Goal: Task Accomplishment & Management: Manage account settings

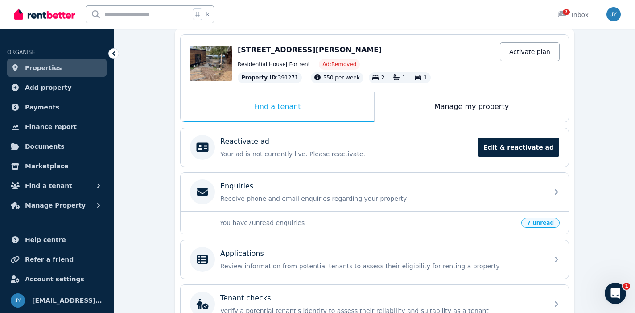
scroll to position [96, 0]
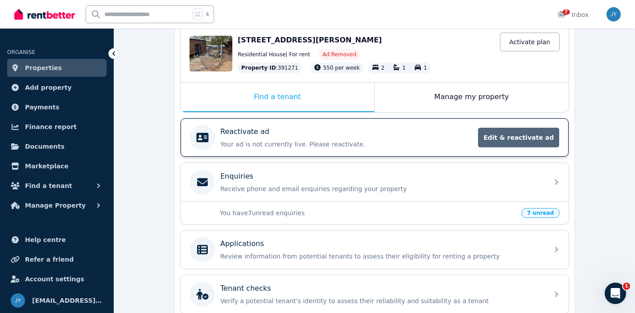
click at [510, 139] on span "Edit & reactivate ad" at bounding box center [518, 138] width 81 height 20
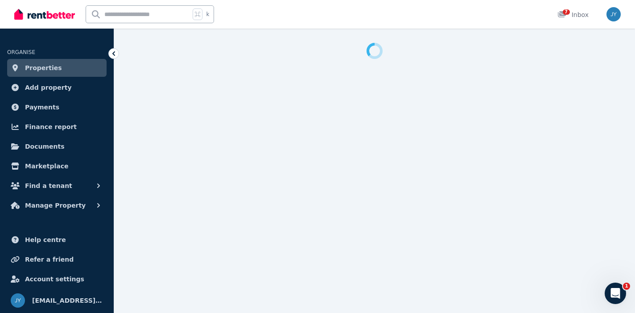
select select "**********"
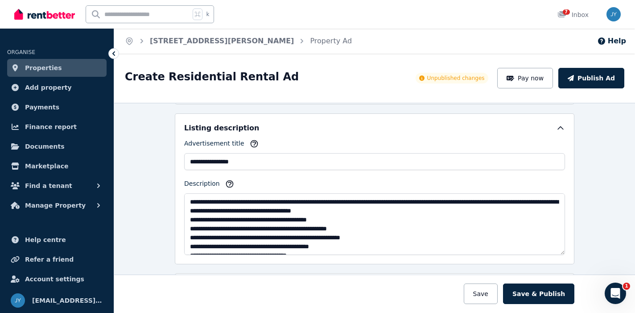
scroll to position [380, 0]
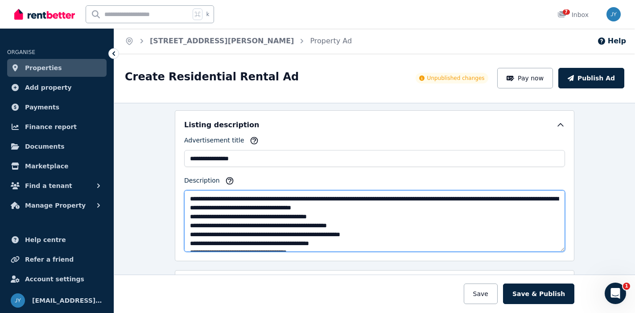
click at [243, 211] on textarea "Description" at bounding box center [374, 221] width 381 height 62
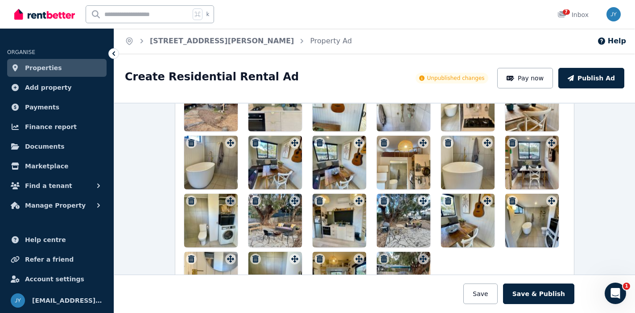
scroll to position [985, 0]
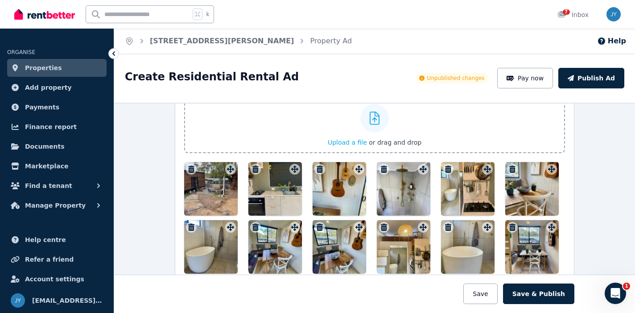
click at [194, 170] on icon "button" at bounding box center [191, 168] width 6 height 7
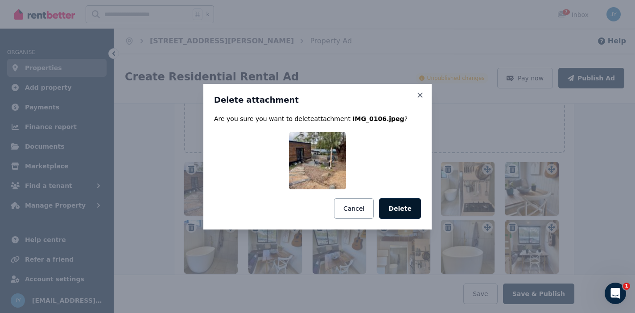
click at [405, 210] on button "Delete" at bounding box center [400, 208] width 42 height 21
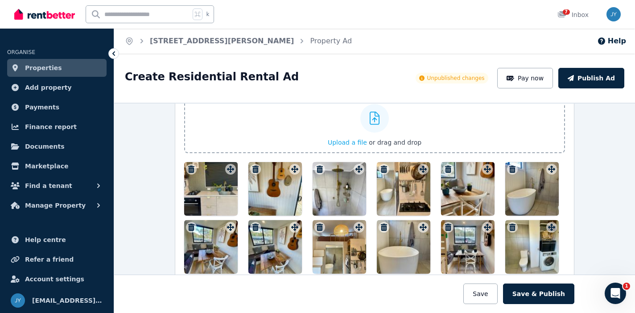
click at [186, 152] on label "Upload a file or drag and drop" at bounding box center [374, 125] width 381 height 55
click at [0, 0] on input "Upload a file or drag and drop" at bounding box center [0, 0] width 0 height 0
click at [193, 170] on icon "button" at bounding box center [191, 168] width 6 height 7
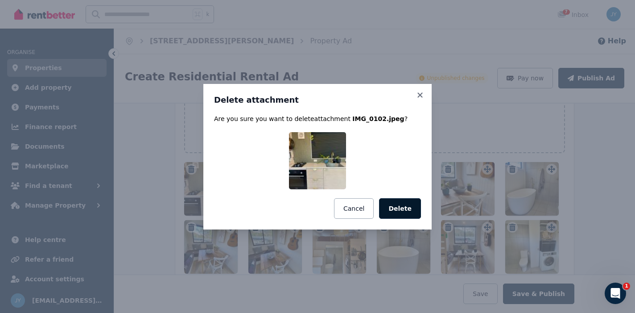
click at [384, 207] on button "Delete" at bounding box center [400, 208] width 42 height 21
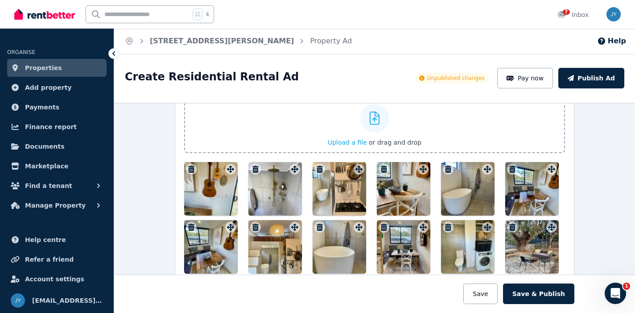
click at [189, 168] on icon "button" at bounding box center [191, 168] width 6 height 7
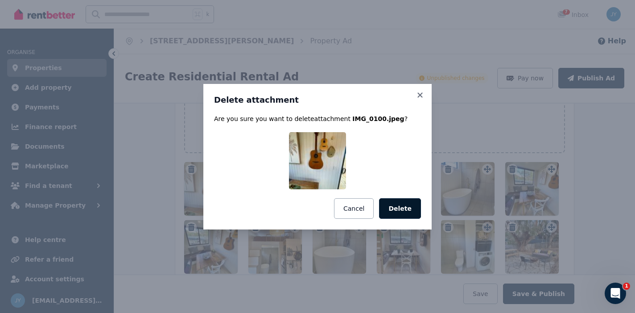
click at [410, 203] on button "Delete" at bounding box center [400, 208] width 42 height 21
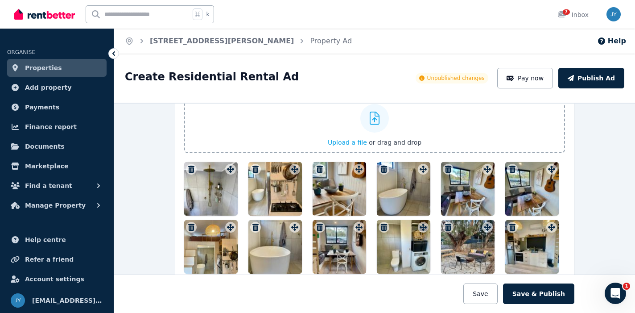
click at [190, 167] on icon "button" at bounding box center [191, 168] width 9 height 7
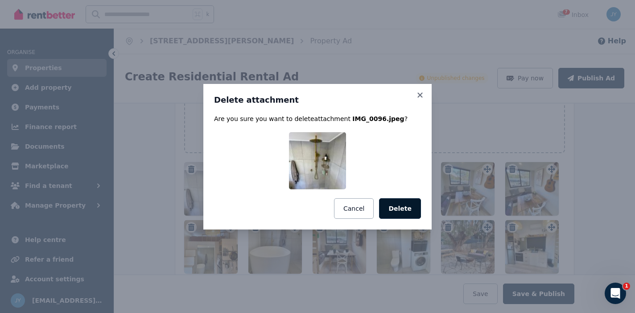
click at [404, 209] on button "Delete" at bounding box center [400, 208] width 42 height 21
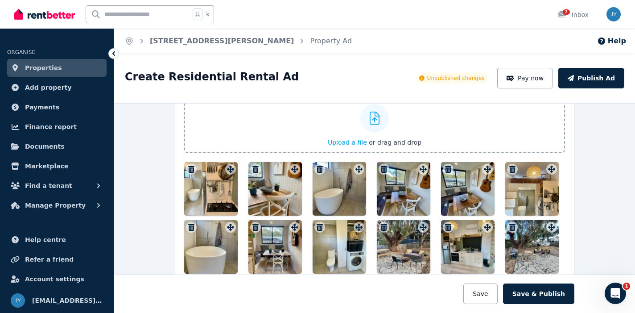
click at [189, 168] on icon "button" at bounding box center [191, 168] width 6 height 7
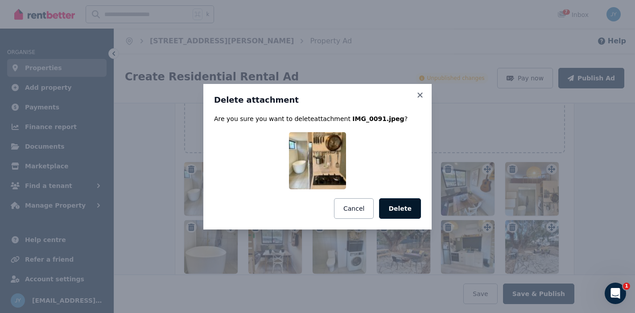
click at [392, 201] on button "Delete" at bounding box center [400, 208] width 42 height 21
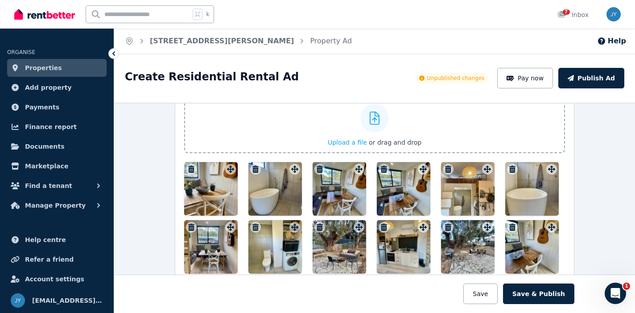
click at [190, 170] on icon "button" at bounding box center [191, 168] width 6 height 7
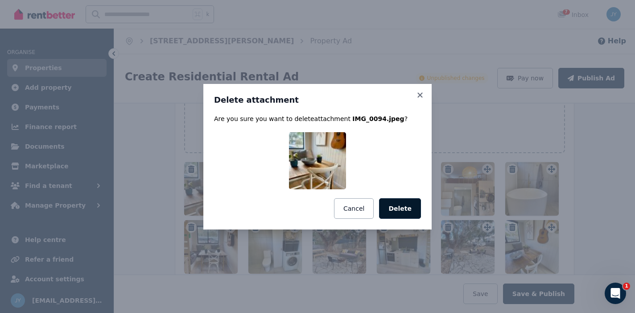
click at [399, 211] on button "Delete" at bounding box center [400, 208] width 42 height 21
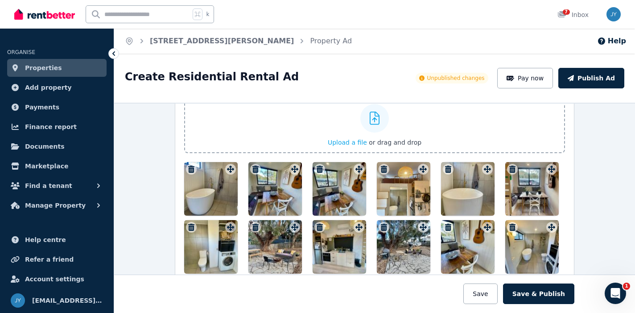
click at [187, 173] on button "button" at bounding box center [191, 169] width 11 height 11
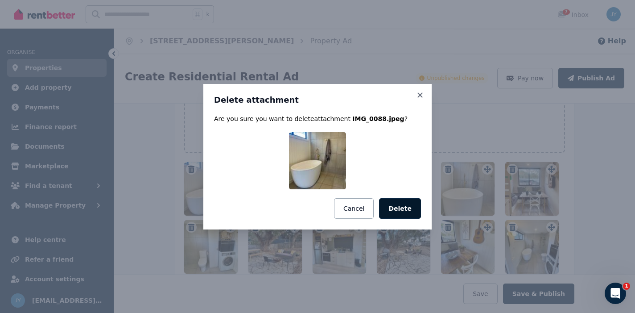
click at [403, 206] on button "Delete" at bounding box center [400, 208] width 42 height 21
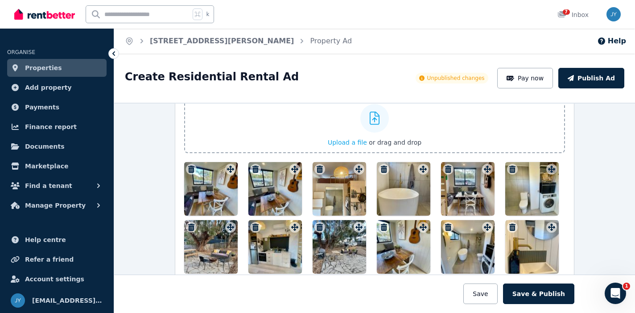
click at [188, 169] on icon "button" at bounding box center [191, 168] width 9 height 7
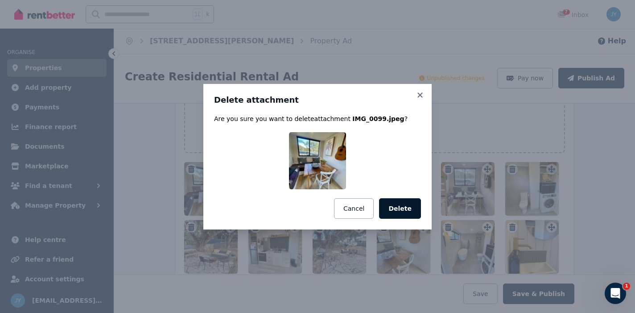
click at [409, 211] on button "Delete" at bounding box center [400, 208] width 42 height 21
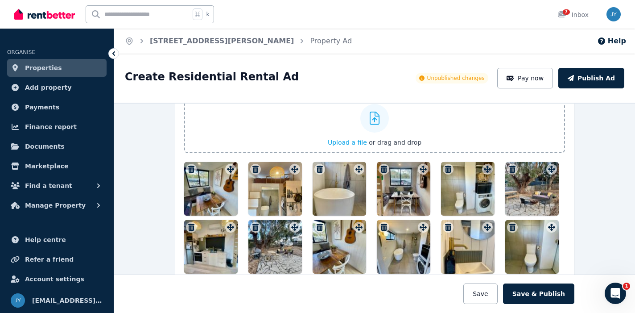
click at [191, 170] on icon "button" at bounding box center [191, 168] width 9 height 7
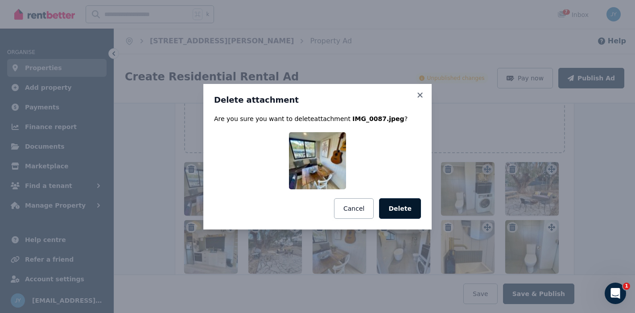
click at [414, 203] on button "Delete" at bounding box center [400, 208] width 42 height 21
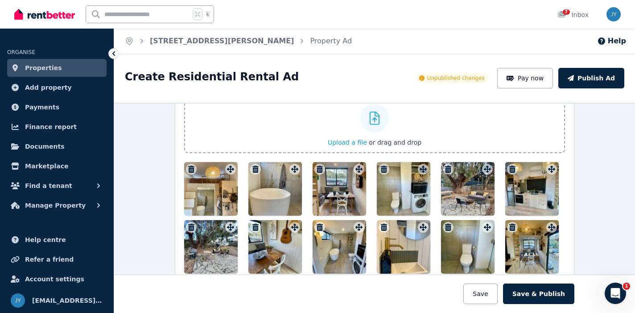
click at [197, 167] on div at bounding box center [211, 189] width 54 height 54
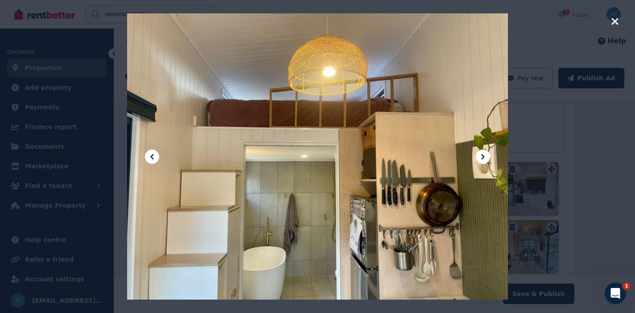
click at [571, 132] on div at bounding box center [317, 156] width 635 height 313
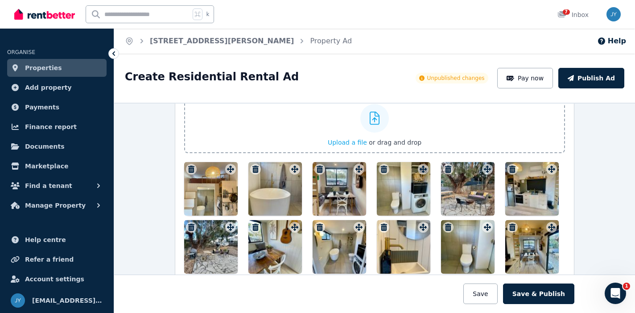
click at [191, 169] on icon "button" at bounding box center [191, 168] width 9 height 7
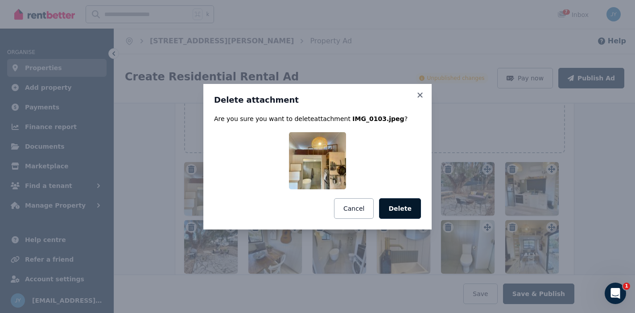
click at [388, 205] on button "Delete" at bounding box center [400, 208] width 42 height 21
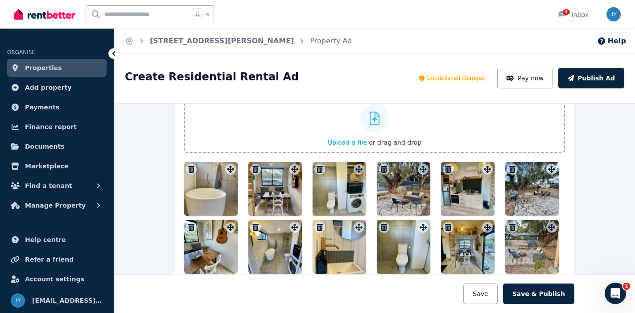
click at [190, 165] on icon "button" at bounding box center [191, 168] width 6 height 7
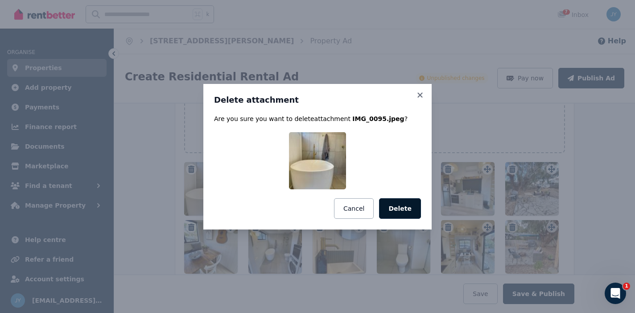
click at [410, 209] on button "Delete" at bounding box center [400, 208] width 42 height 21
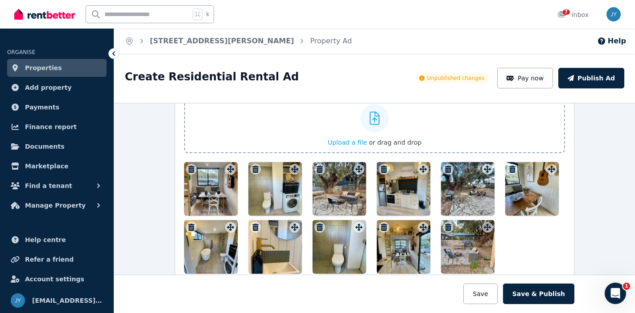
click at [191, 166] on icon "button" at bounding box center [191, 168] width 6 height 7
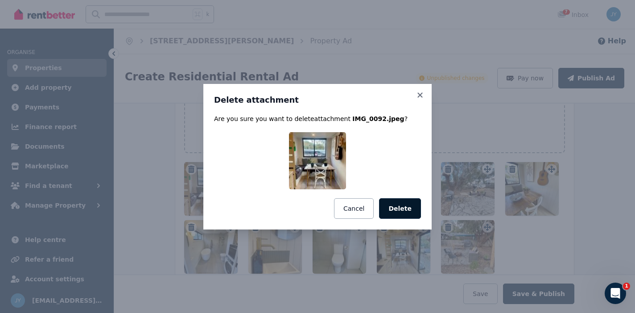
click at [397, 210] on button "Delete" at bounding box center [400, 208] width 42 height 21
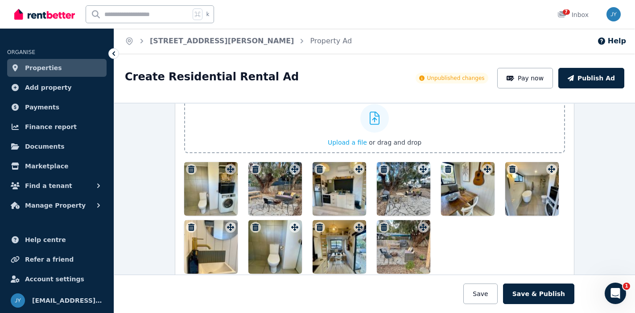
click at [190, 171] on icon "button" at bounding box center [191, 168] width 9 height 7
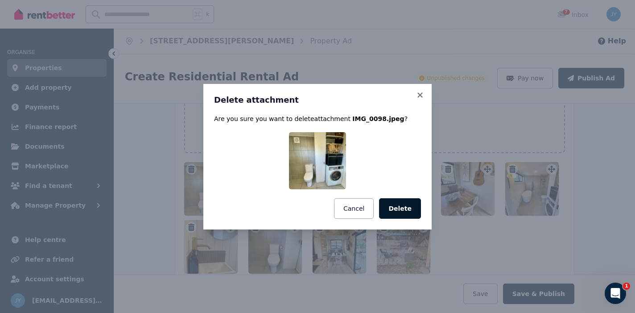
click at [390, 209] on button "Delete" at bounding box center [400, 208] width 42 height 21
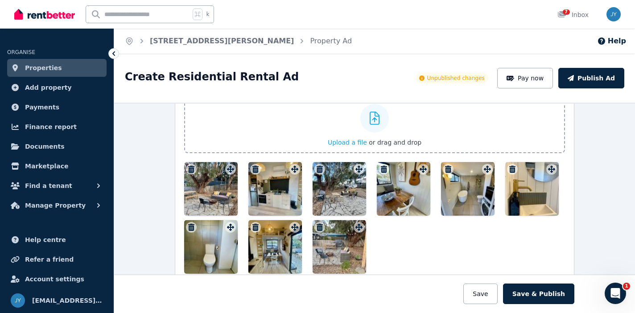
click at [190, 169] on icon "button" at bounding box center [191, 168] width 9 height 7
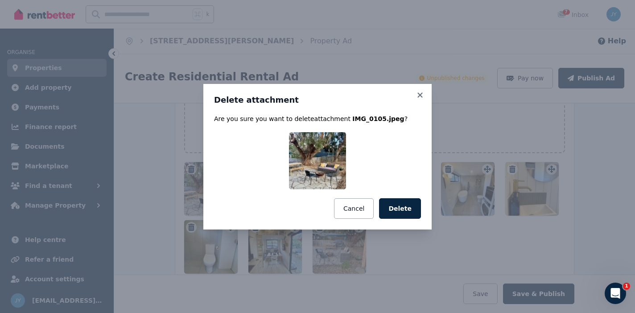
drag, startPoint x: 400, startPoint y: 205, endPoint x: 372, endPoint y: 199, distance: 27.7
click at [400, 205] on button "Delete" at bounding box center [400, 208] width 42 height 21
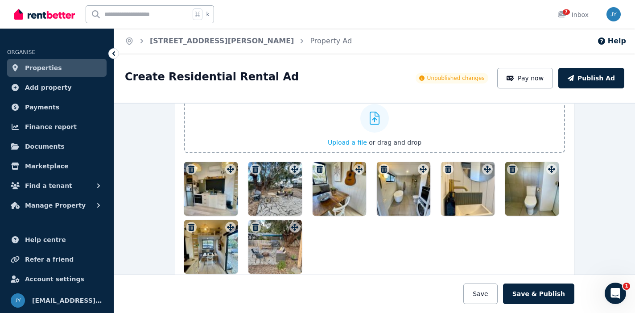
click at [188, 168] on icon "button" at bounding box center [191, 168] width 9 height 7
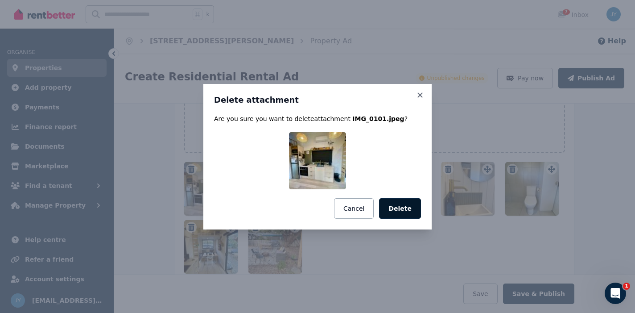
click at [401, 214] on button "Delete" at bounding box center [400, 208] width 42 height 21
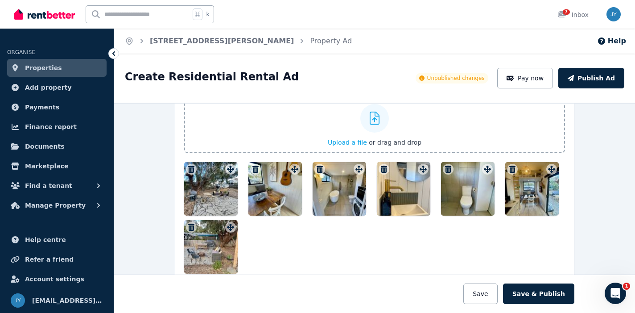
click at [190, 164] on button "button" at bounding box center [191, 169] width 11 height 11
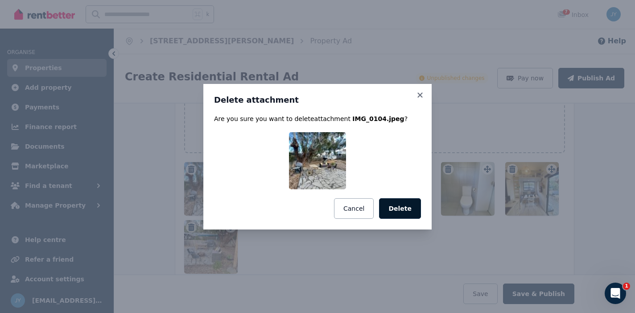
click at [400, 208] on button "Delete" at bounding box center [400, 208] width 42 height 21
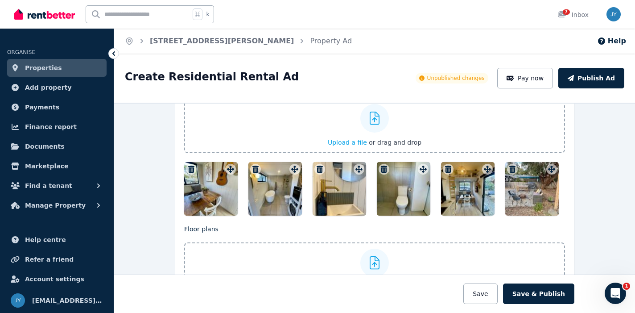
click at [190, 167] on icon "button" at bounding box center [191, 168] width 6 height 7
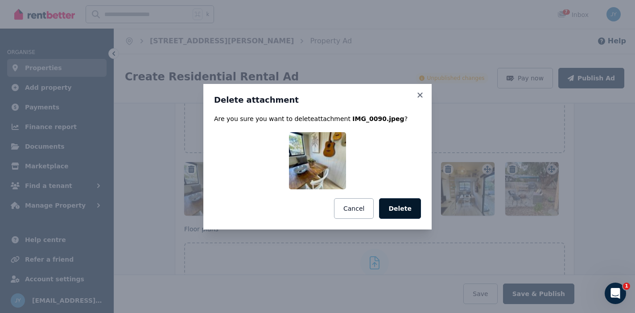
click at [406, 214] on button "Delete" at bounding box center [400, 208] width 42 height 21
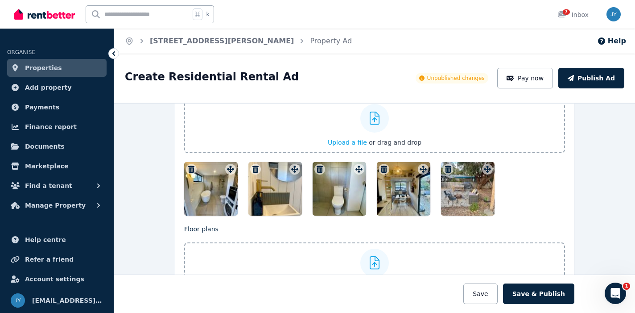
click at [190, 169] on icon "button" at bounding box center [191, 168] width 9 height 7
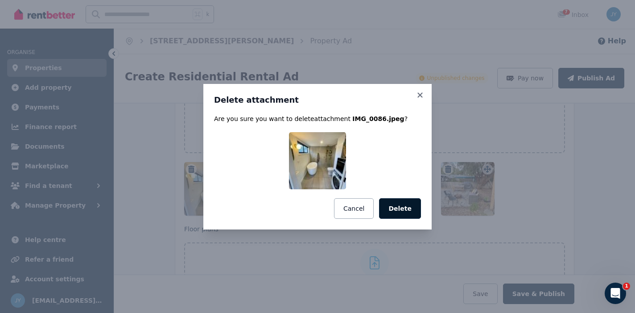
click at [392, 214] on button "Delete" at bounding box center [400, 208] width 42 height 21
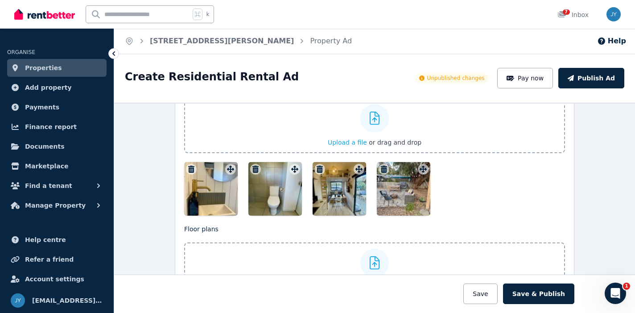
click at [189, 171] on icon "button" at bounding box center [191, 168] width 6 height 7
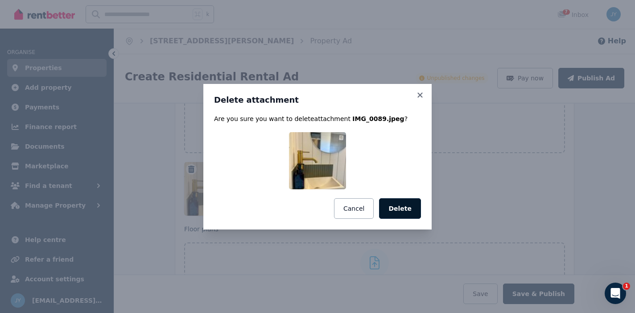
click at [392, 202] on button "Delete" at bounding box center [400, 208] width 42 height 21
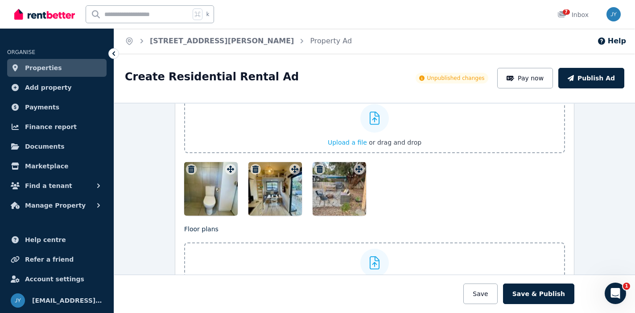
click at [189, 177] on div at bounding box center [211, 189] width 54 height 54
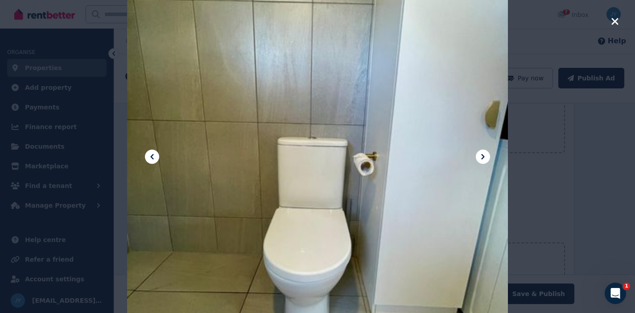
click at [614, 21] on icon "button" at bounding box center [614, 21] width 7 height 7
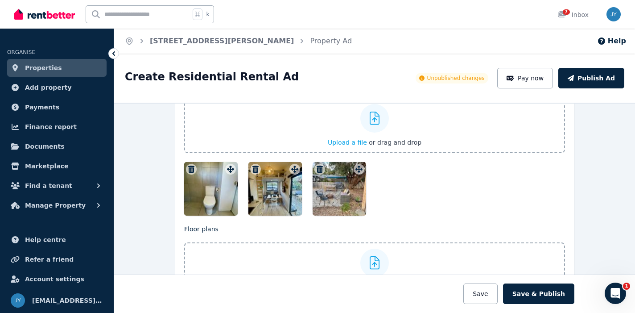
click at [190, 170] on icon "button" at bounding box center [191, 168] width 6 height 7
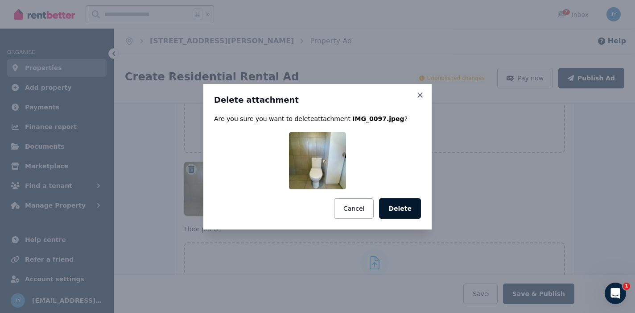
click at [408, 200] on button "Delete" at bounding box center [400, 208] width 42 height 21
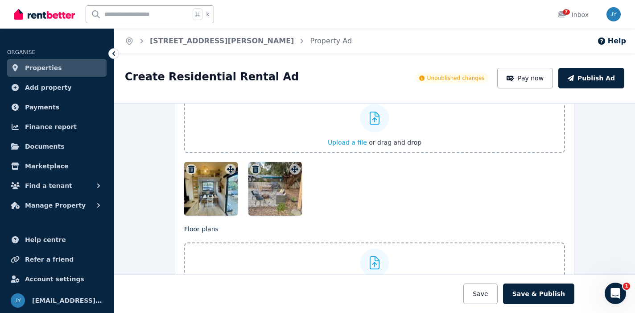
click at [190, 165] on icon "button" at bounding box center [191, 168] width 9 height 7
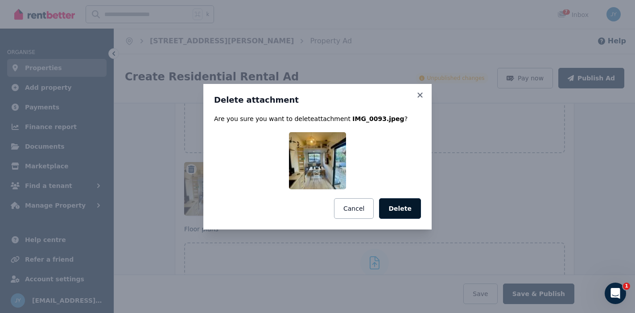
click at [408, 207] on button "Delete" at bounding box center [400, 208] width 42 height 21
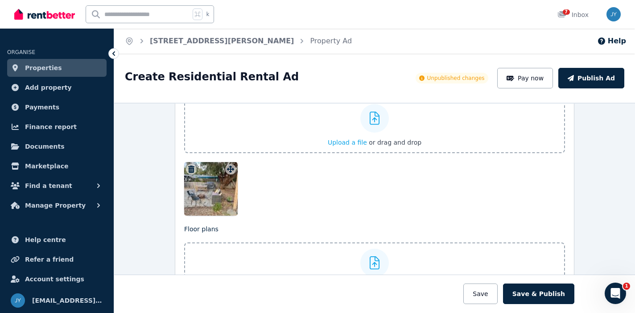
click at [191, 171] on icon "button" at bounding box center [191, 168] width 6 height 7
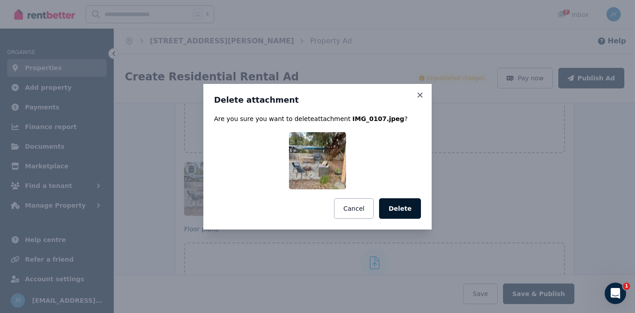
click at [394, 209] on button "Delete" at bounding box center [400, 208] width 42 height 21
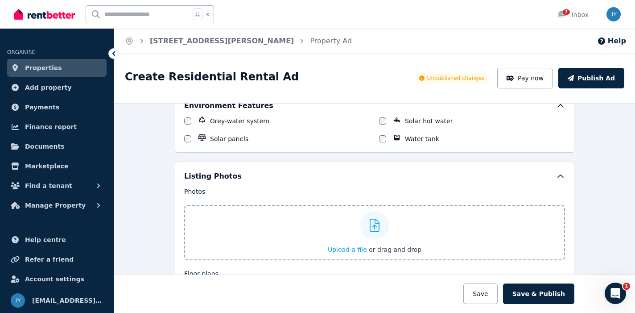
scroll to position [881, 0]
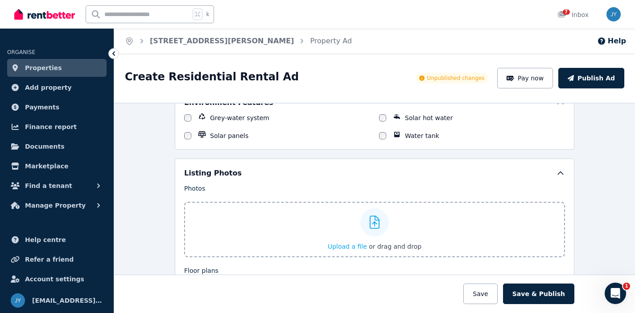
click at [356, 225] on div "Upload a file or drag and drop" at bounding box center [375, 229] width 94 height 54
click at [0, 0] on input "Upload a file or drag and drop" at bounding box center [0, 0] width 0 height 0
click at [585, 80] on button "Publish Ad" at bounding box center [591, 78] width 66 height 21
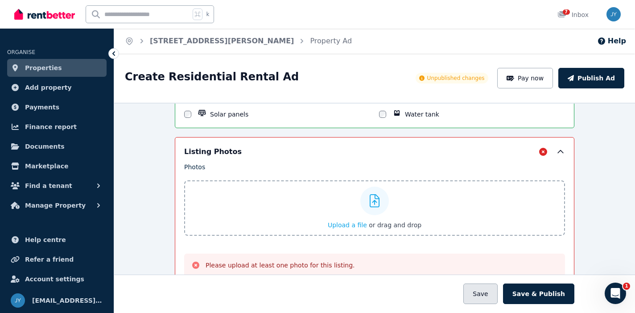
click at [483, 292] on button "Save" at bounding box center [480, 293] width 34 height 21
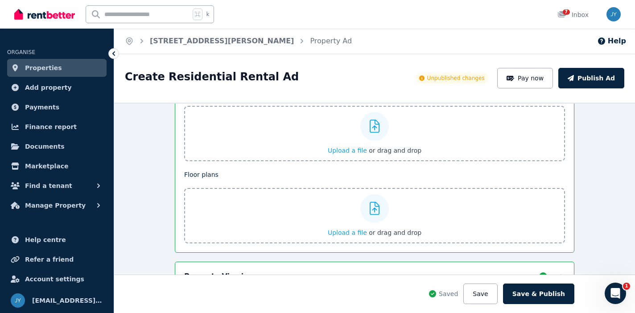
scroll to position [946, 0]
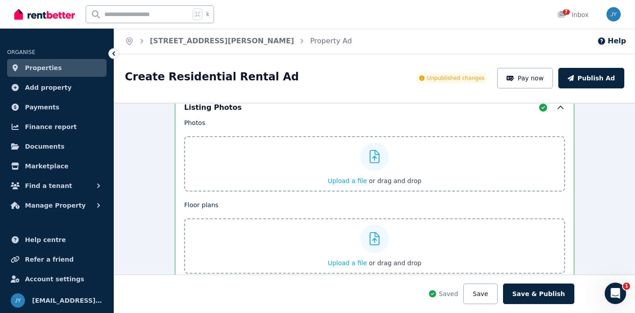
click at [359, 165] on div "Upload a file or drag and drop" at bounding box center [375, 164] width 94 height 54
click at [0, 0] on input "Upload a file or drag and drop" at bounding box center [0, 0] width 0 height 0
click at [380, 156] on div at bounding box center [374, 156] width 29 height 29
click at [0, 0] on input "Upload a file or drag and drop" at bounding box center [0, 0] width 0 height 0
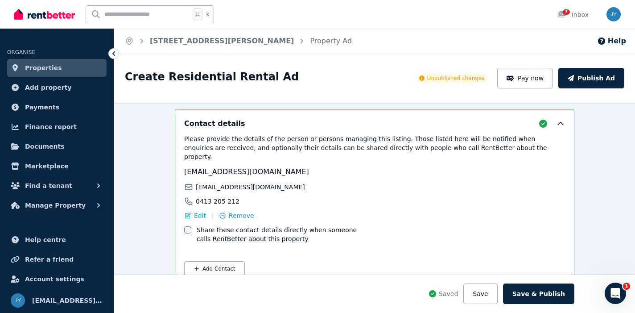
scroll to position [1246, 0]
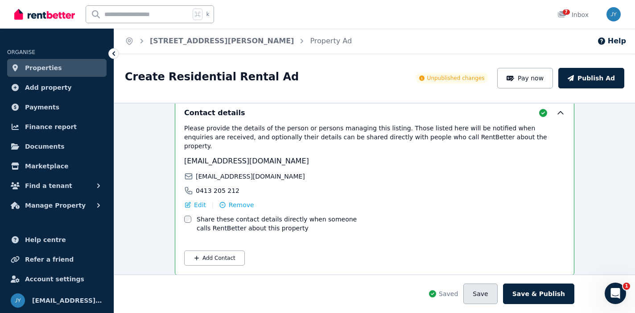
click at [497, 296] on button "Save" at bounding box center [480, 293] width 34 height 21
